Goal: Find specific page/section: Find specific page/section

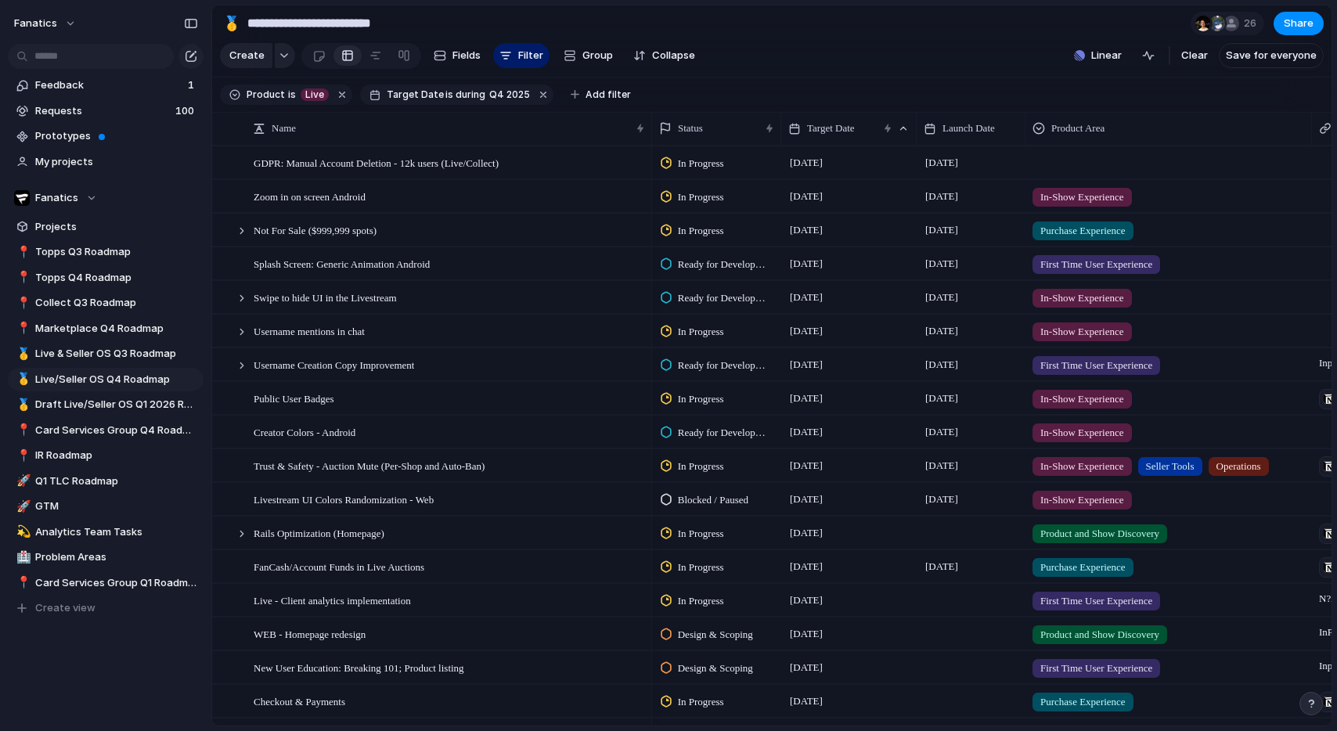
scroll to position [2, 0]
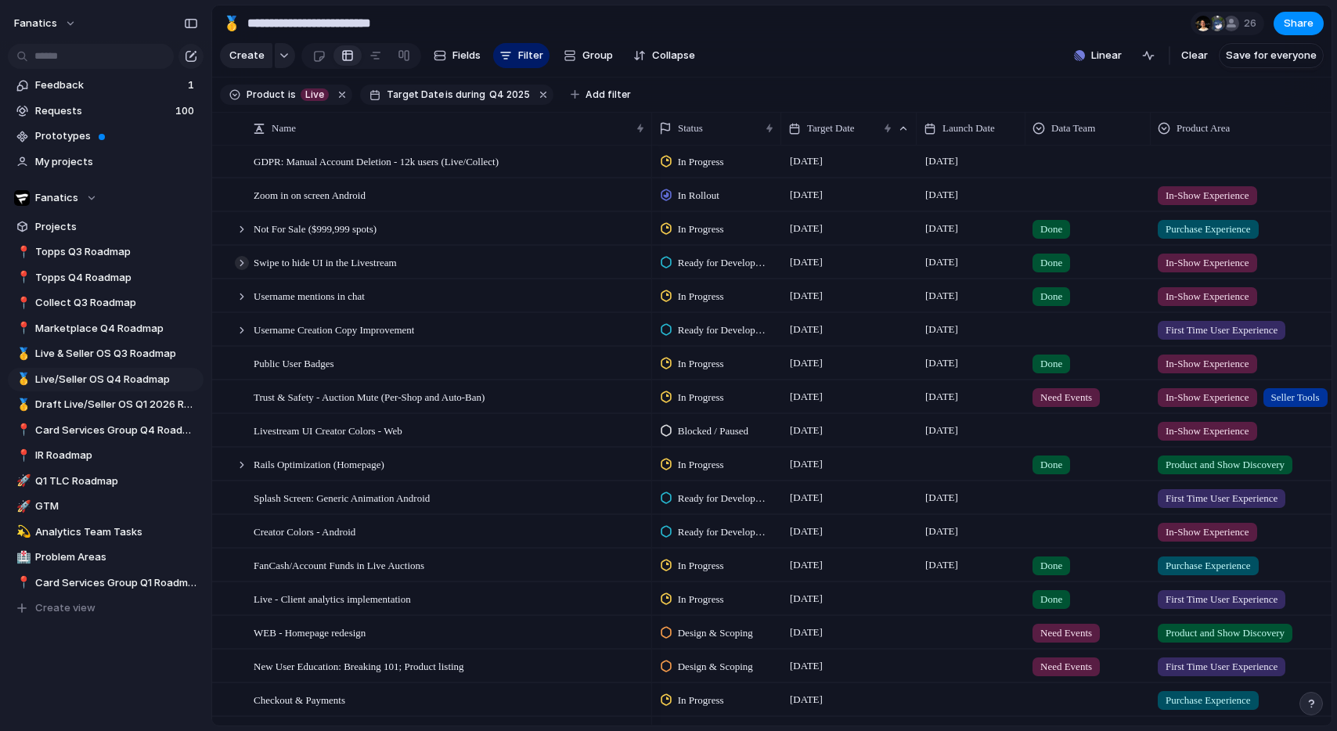
click at [240, 267] on div at bounding box center [242, 263] width 14 height 14
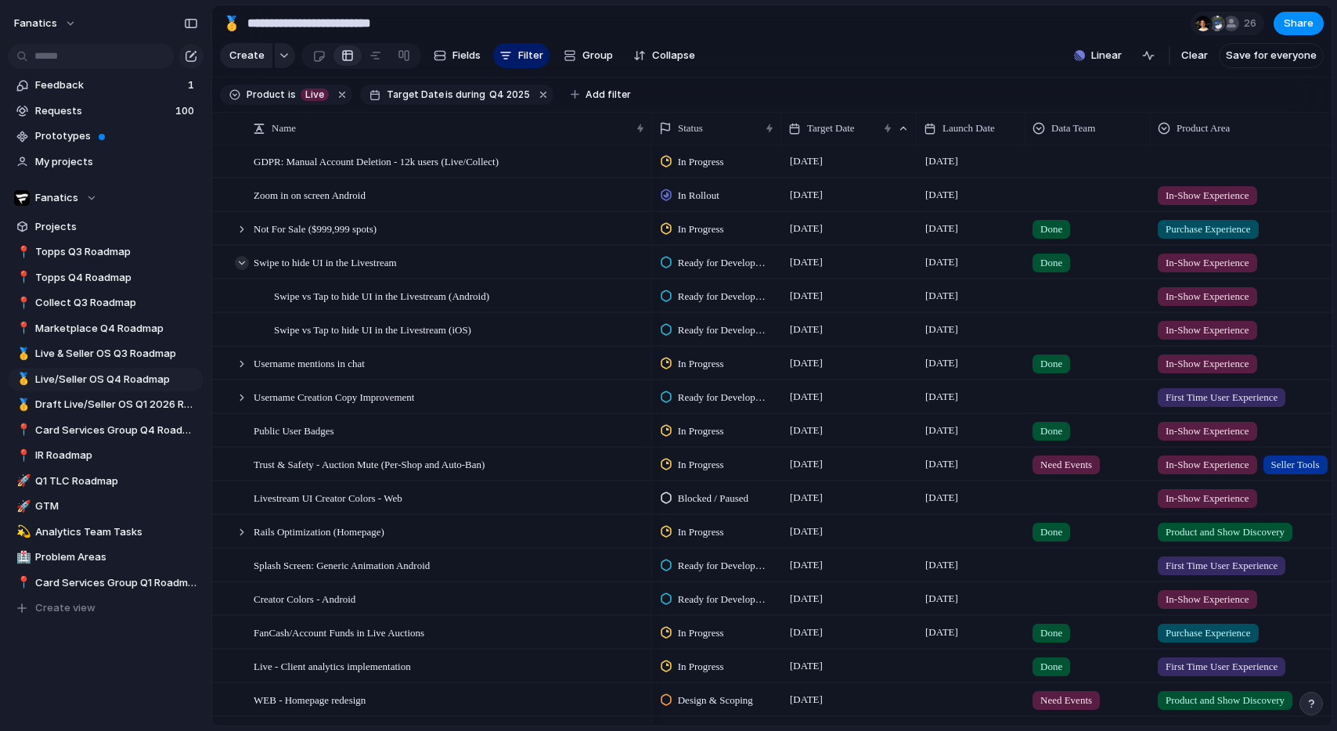
click at [239, 259] on div at bounding box center [242, 263] width 14 height 14
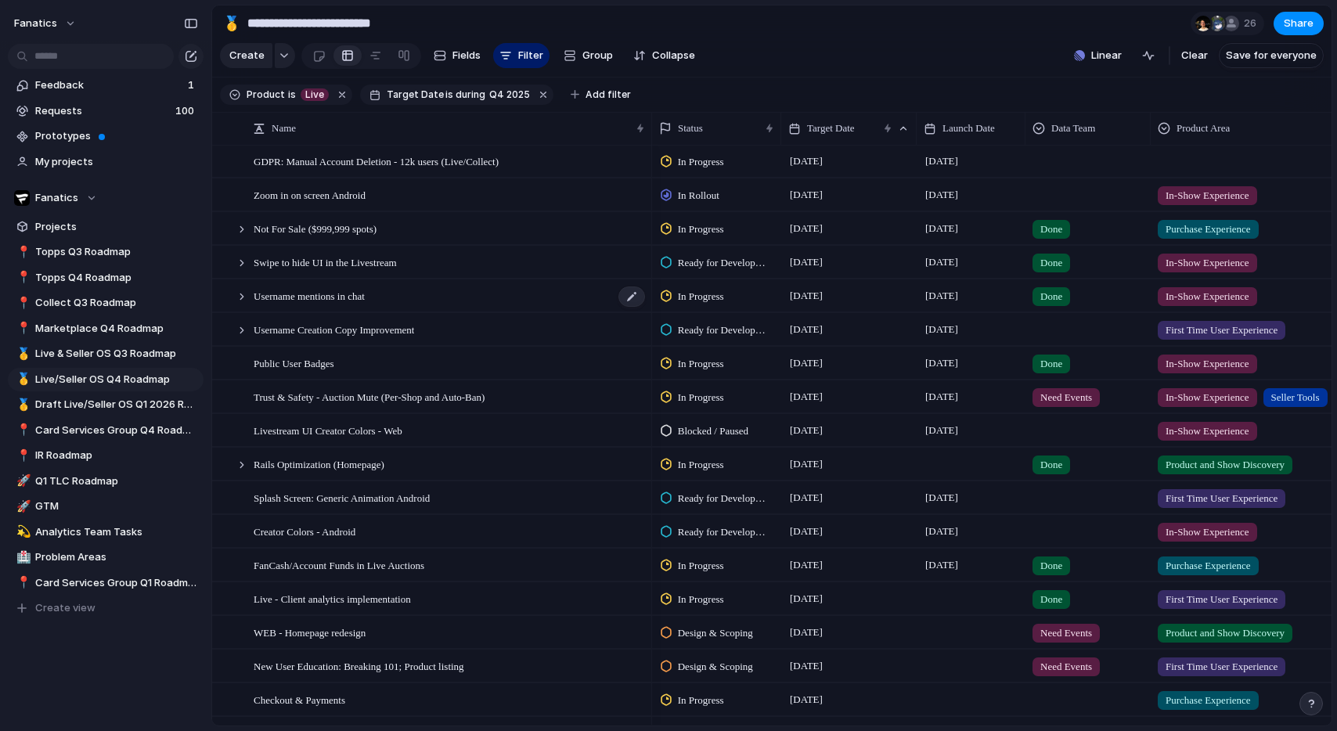
scroll to position [71, 0]
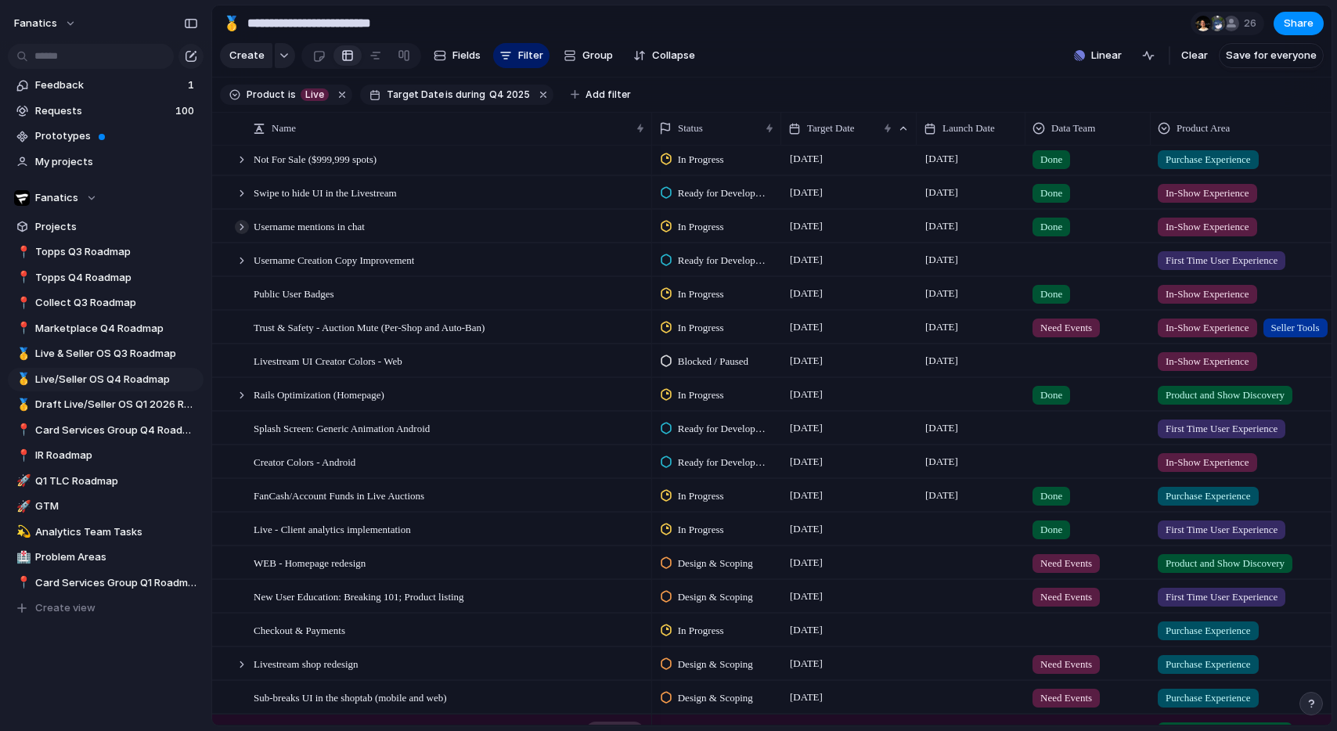
click at [239, 226] on div at bounding box center [242, 227] width 14 height 14
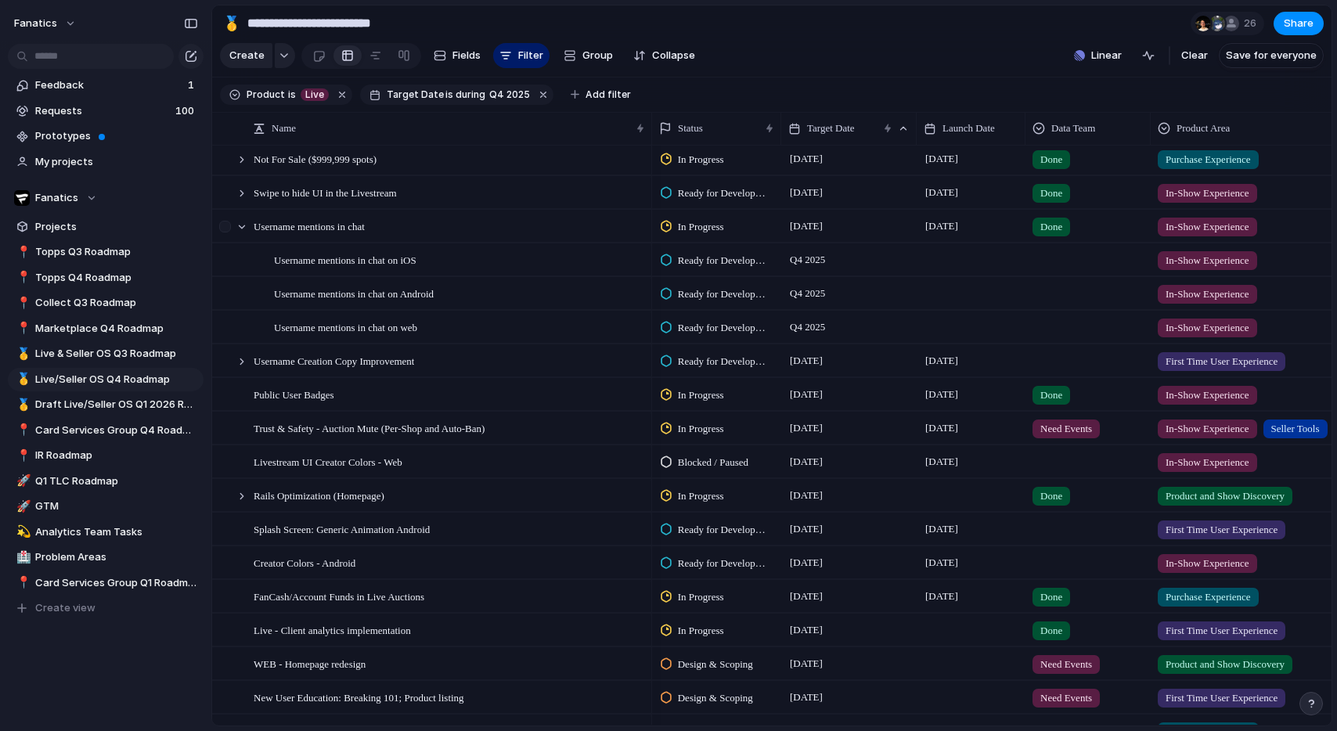
click at [244, 239] on div at bounding box center [234, 227] width 42 height 32
click at [243, 234] on div at bounding box center [234, 227] width 42 height 32
click at [240, 227] on div at bounding box center [242, 227] width 14 height 14
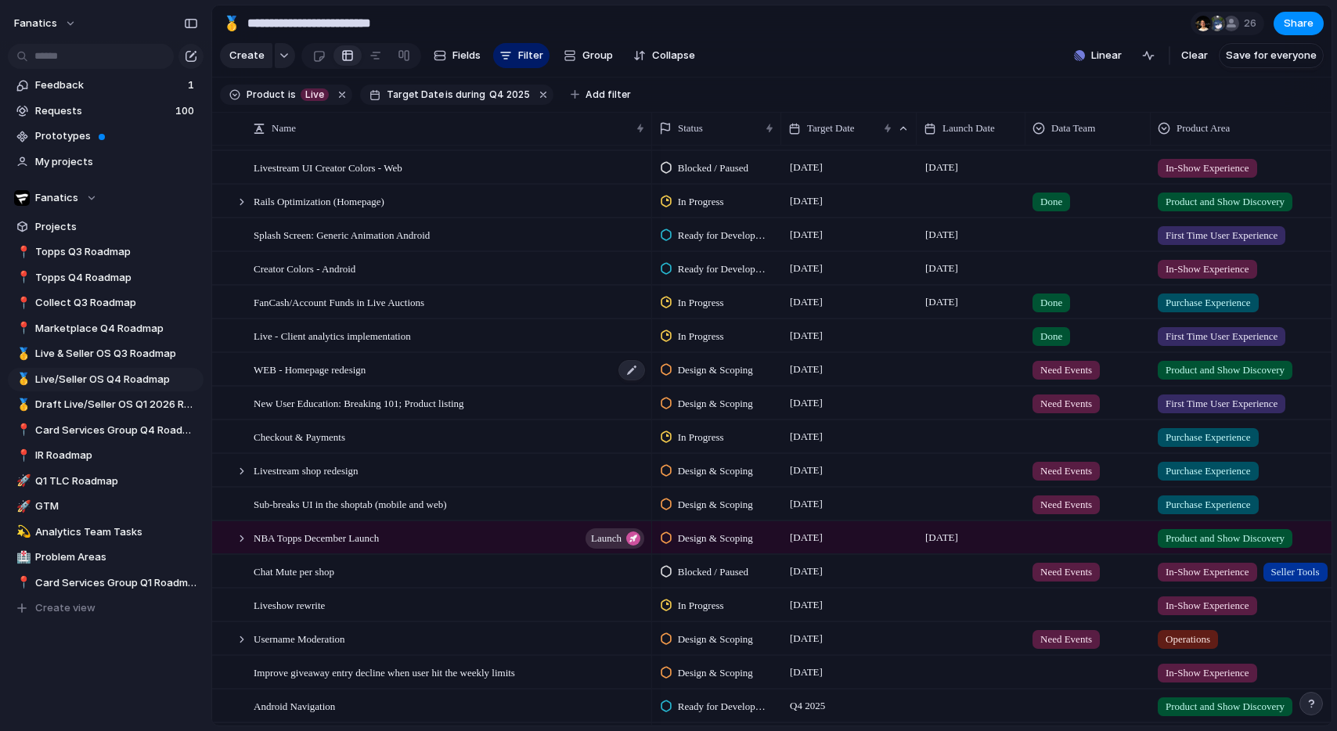
scroll to position [283, 0]
